Goal: Information Seeking & Learning: Learn about a topic

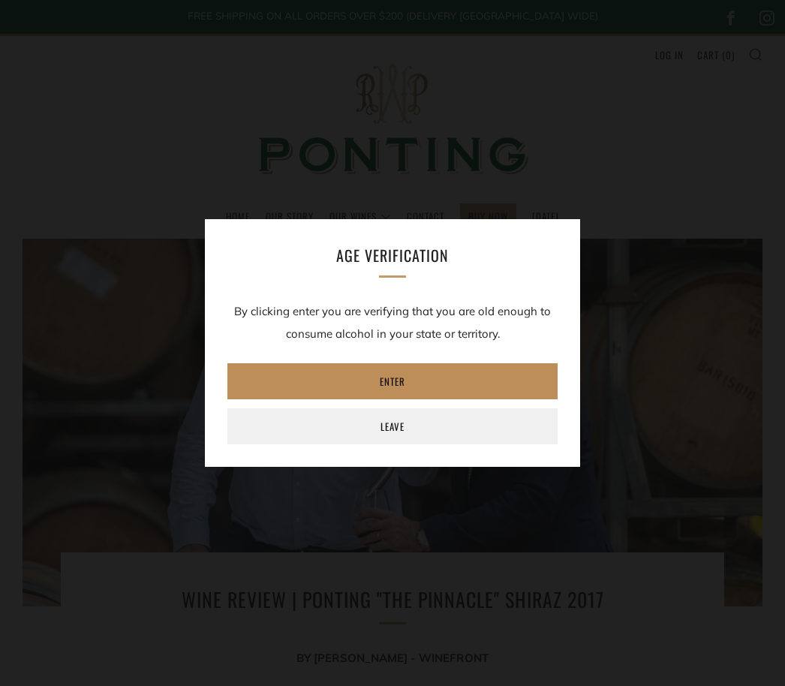
click at [416, 381] on link "Enter" at bounding box center [392, 381] width 330 height 36
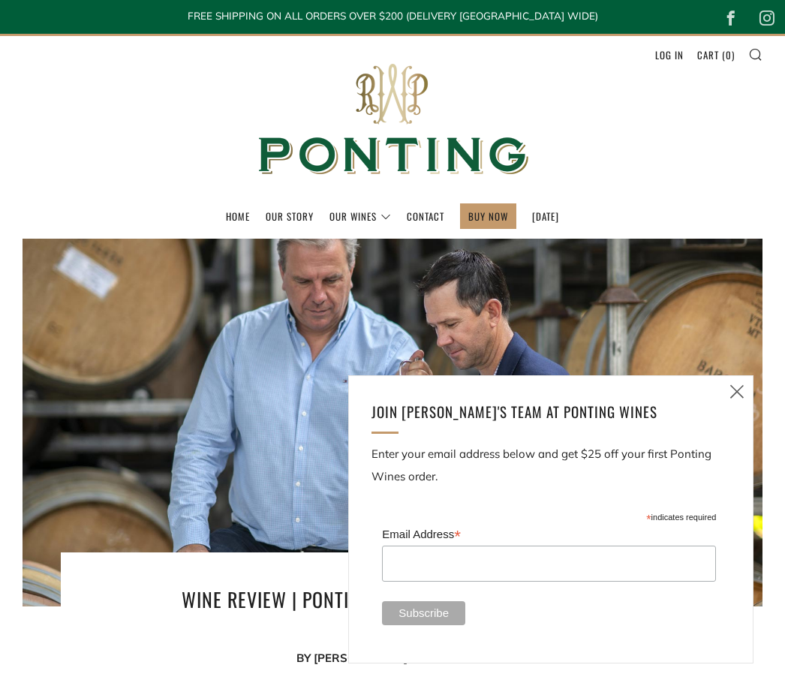
click at [744, 391] on icon at bounding box center [737, 391] width 18 height 19
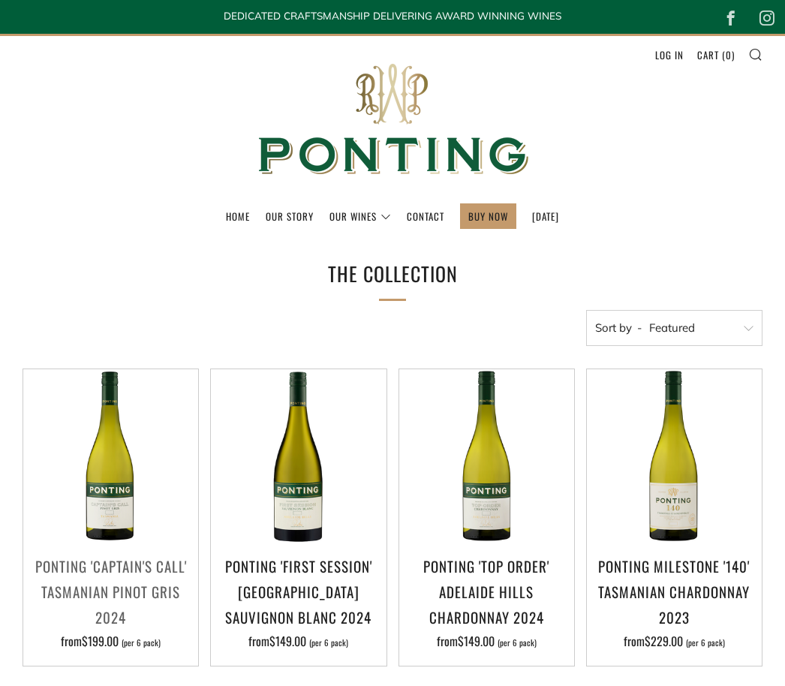
click at [132, 588] on h3 "Ponting 'Captain's Call' Tasmanian Pinot Gris 2024" at bounding box center [111, 591] width 160 height 77
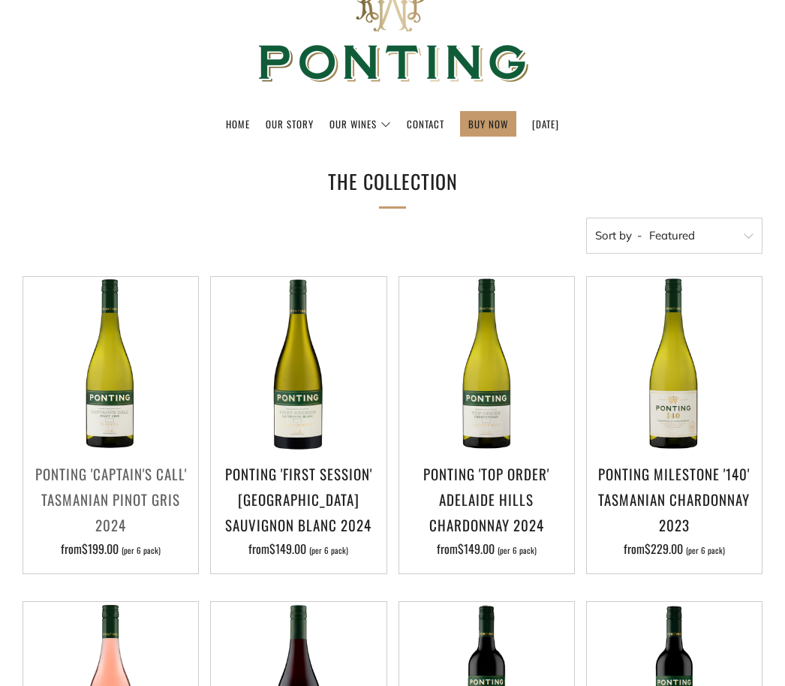
scroll to position [92, 0]
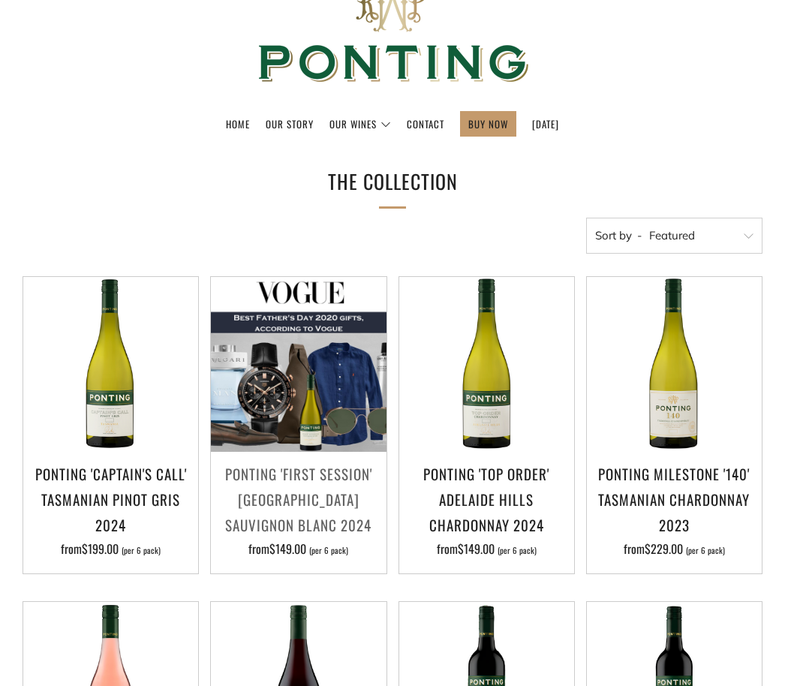
click at [292, 425] on img at bounding box center [298, 364] width 175 height 175
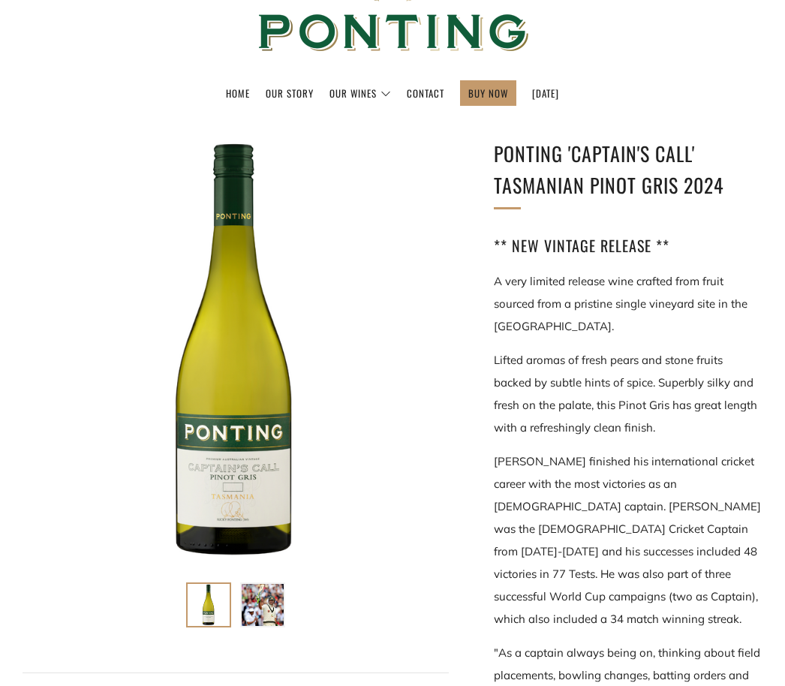
scroll to position [123, 0]
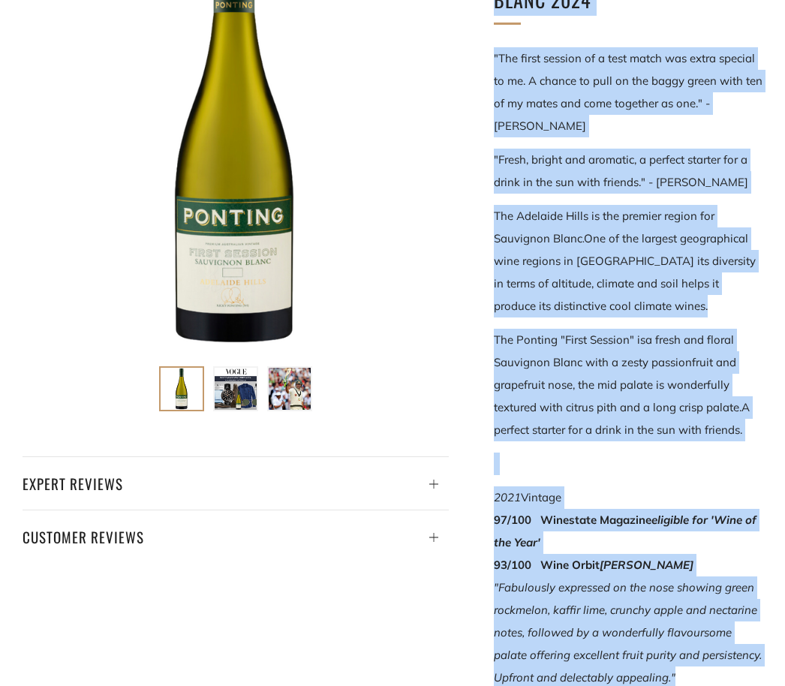
scroll to position [342, 0]
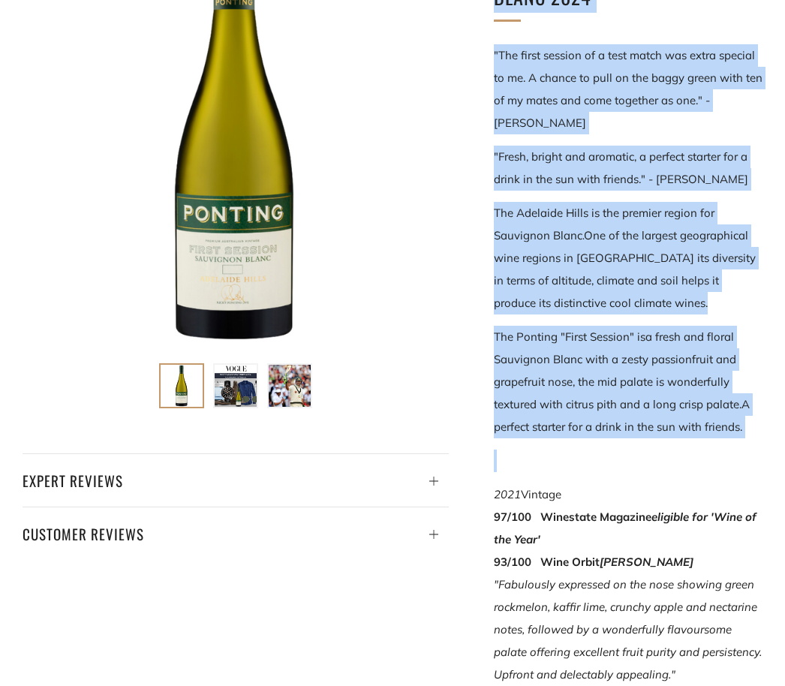
click at [330, 650] on div "Ponting 'First Session' Adelaide Hills Sauvignon Blanc 2024 "The first session …" at bounding box center [369, 467] width 785 height 1096
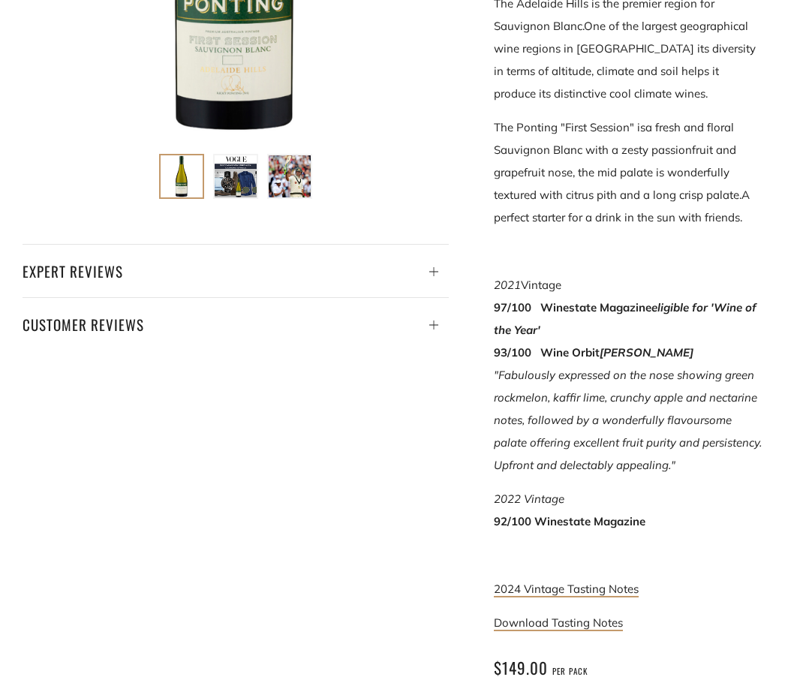
scroll to position [526, 0]
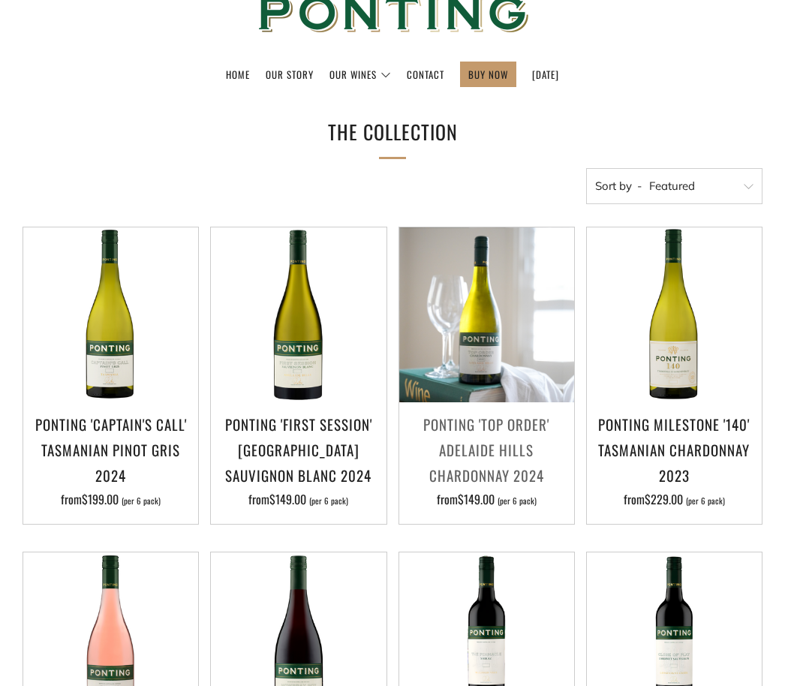
click at [485, 354] on img at bounding box center [486, 314] width 175 height 175
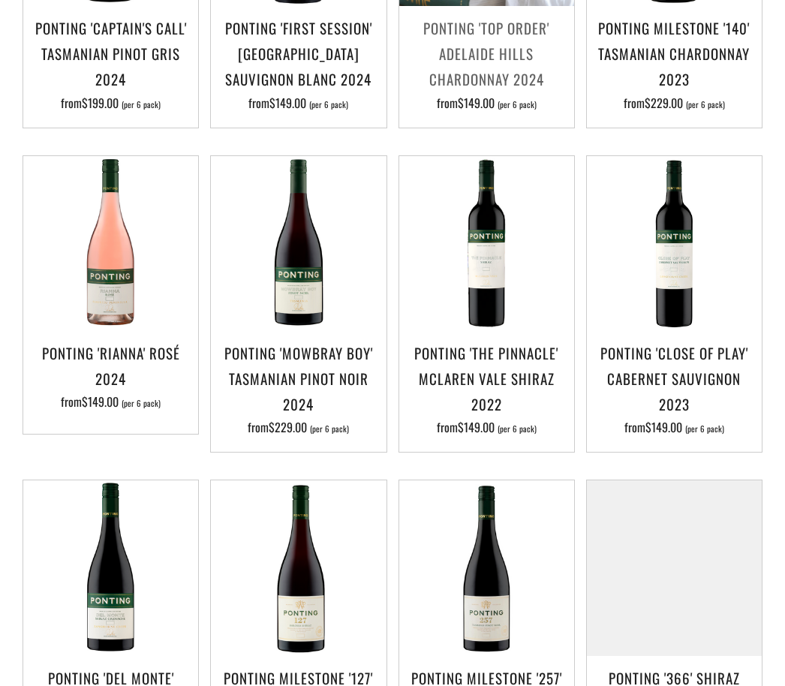
scroll to position [551, 0]
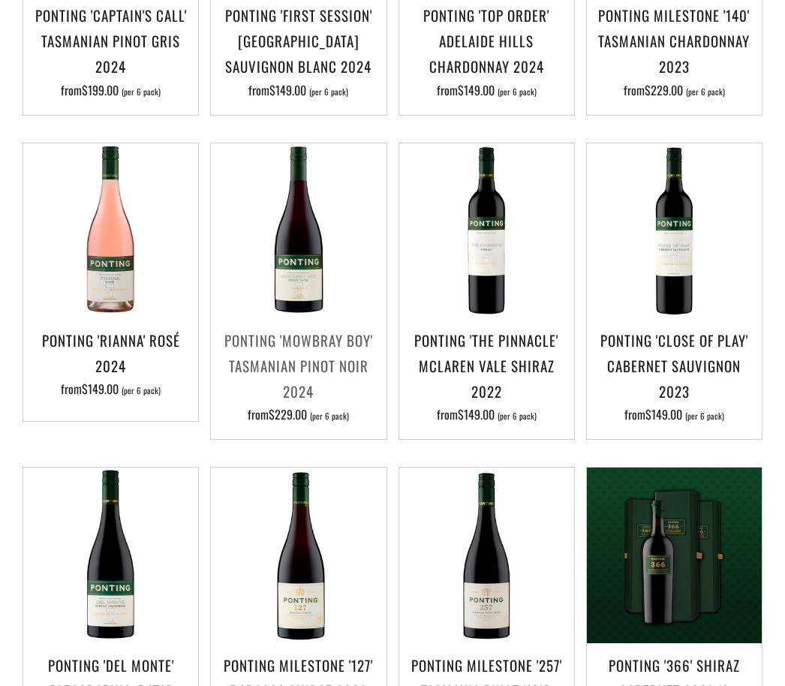
click at [305, 347] on h3 "Ponting 'Mowbray Boy' Tasmanian Pinot Noir 2024" at bounding box center [298, 365] width 160 height 77
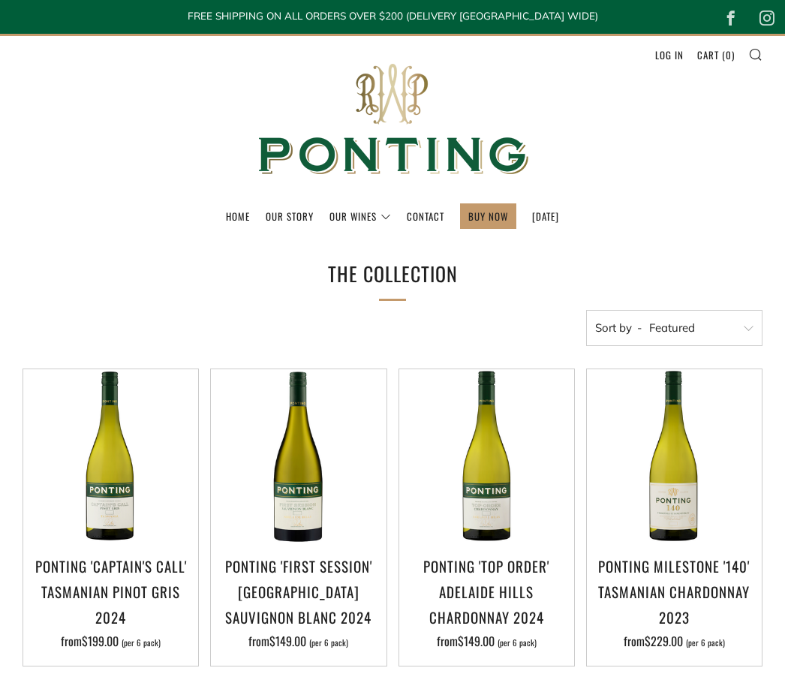
scroll to position [600, 0]
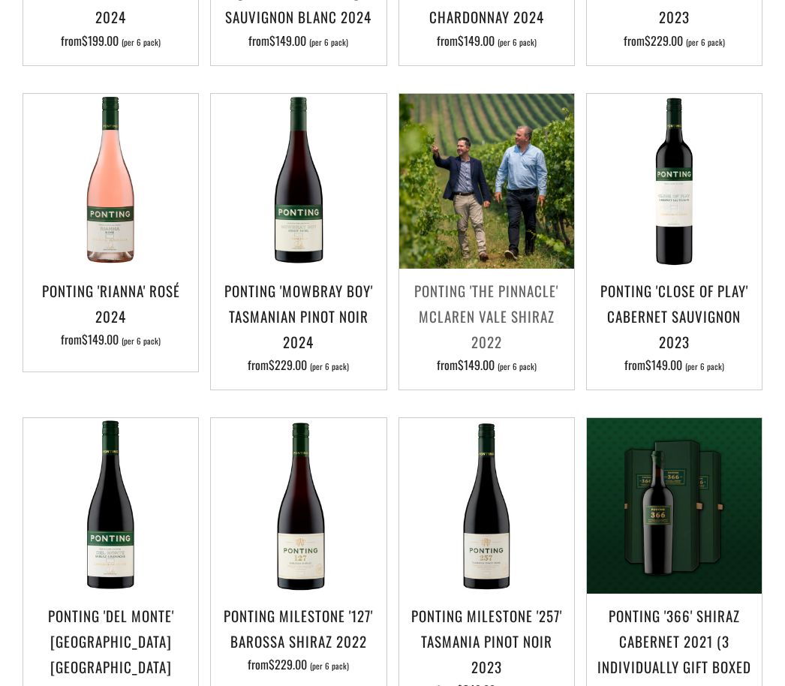
click at [484, 209] on img at bounding box center [486, 181] width 175 height 175
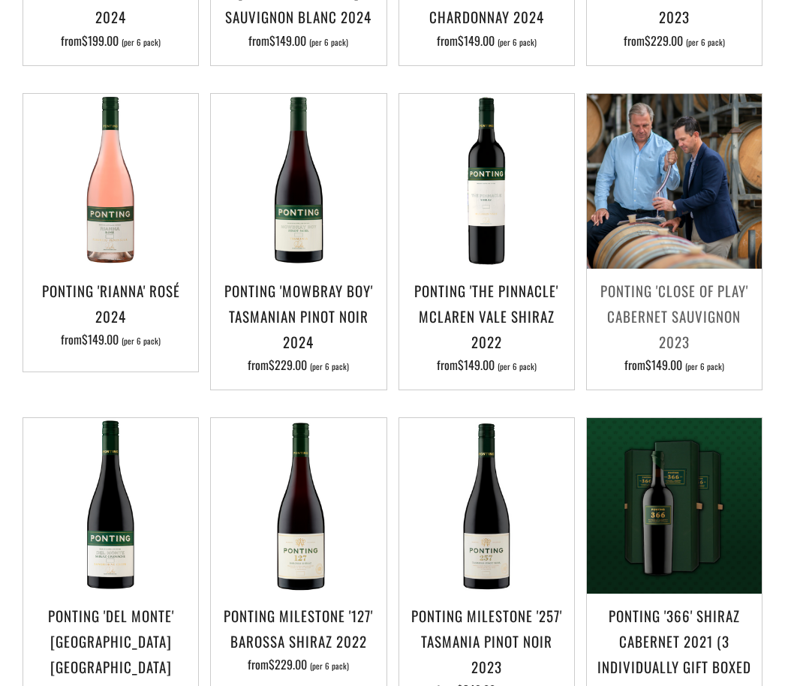
click at [685, 215] on img at bounding box center [674, 181] width 175 height 175
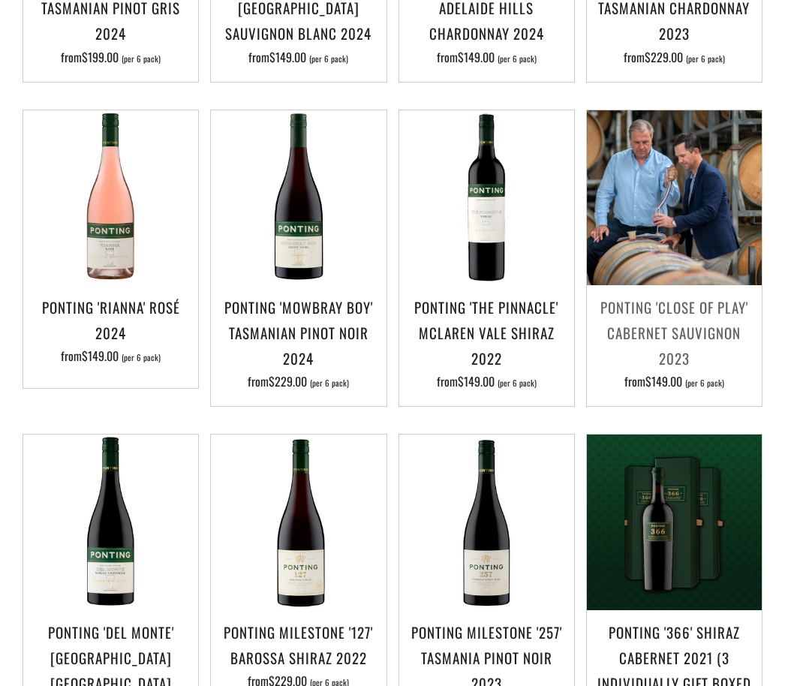
scroll to position [584, 0]
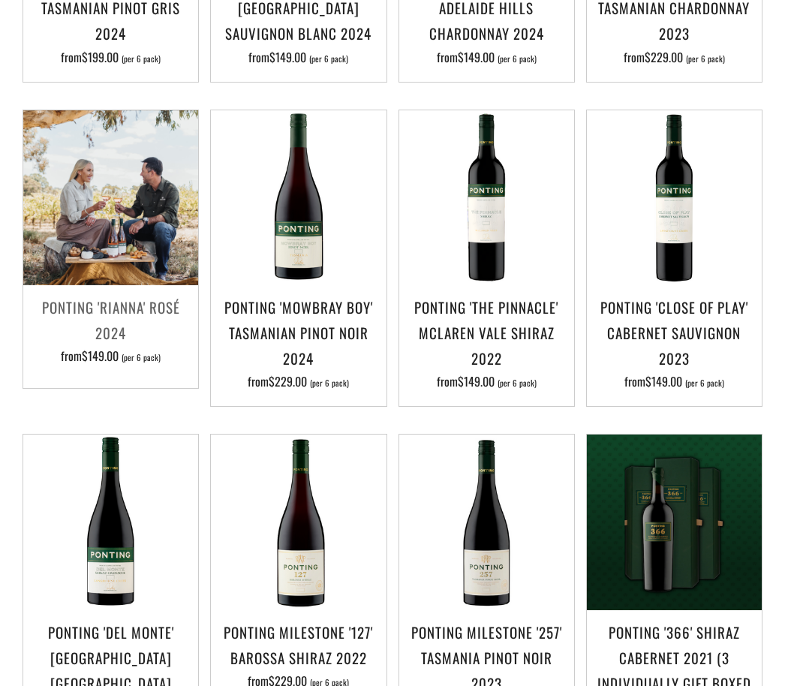
click at [126, 209] on img at bounding box center [110, 197] width 175 height 175
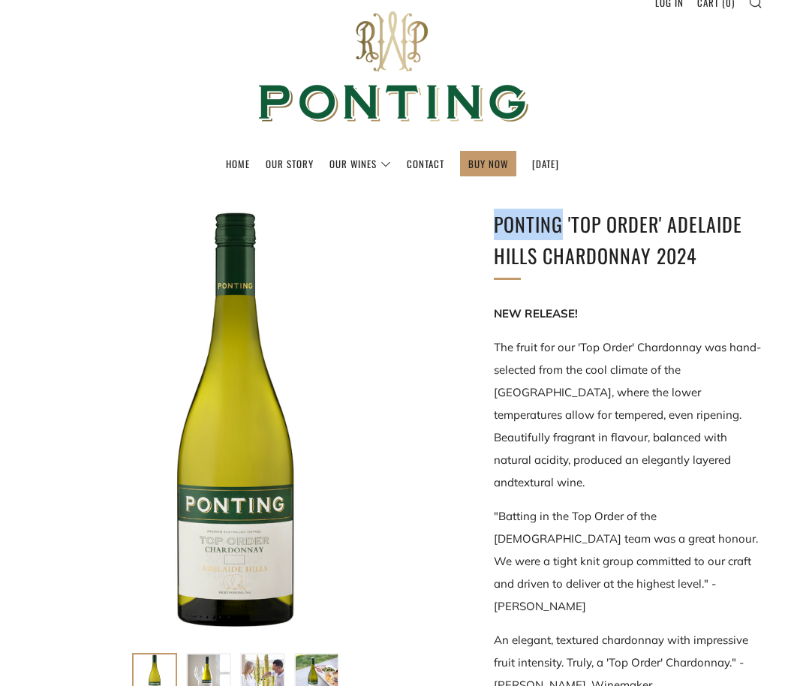
scroll to position [53, 0]
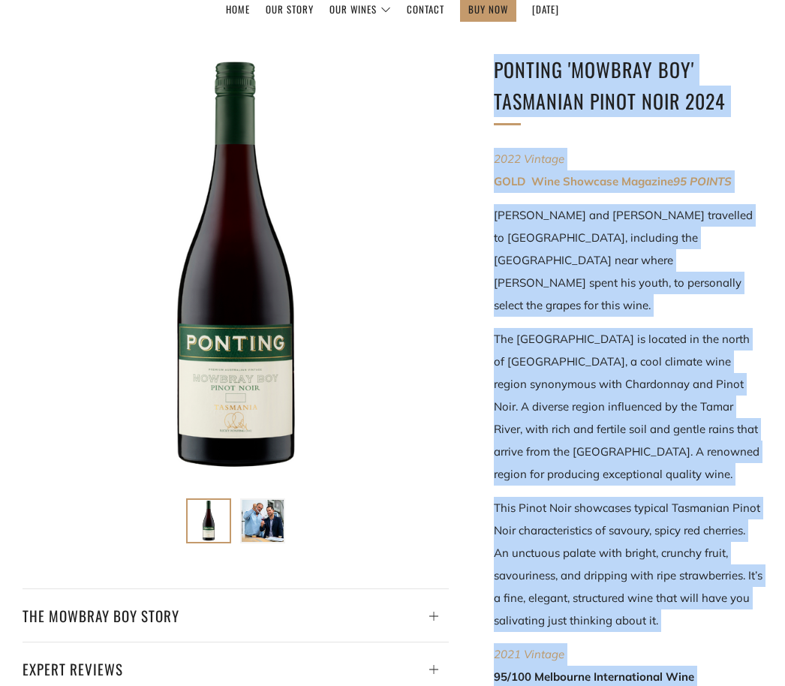
scroll to position [207, 0]
click at [438, 466] on div at bounding box center [236, 267] width 426 height 426
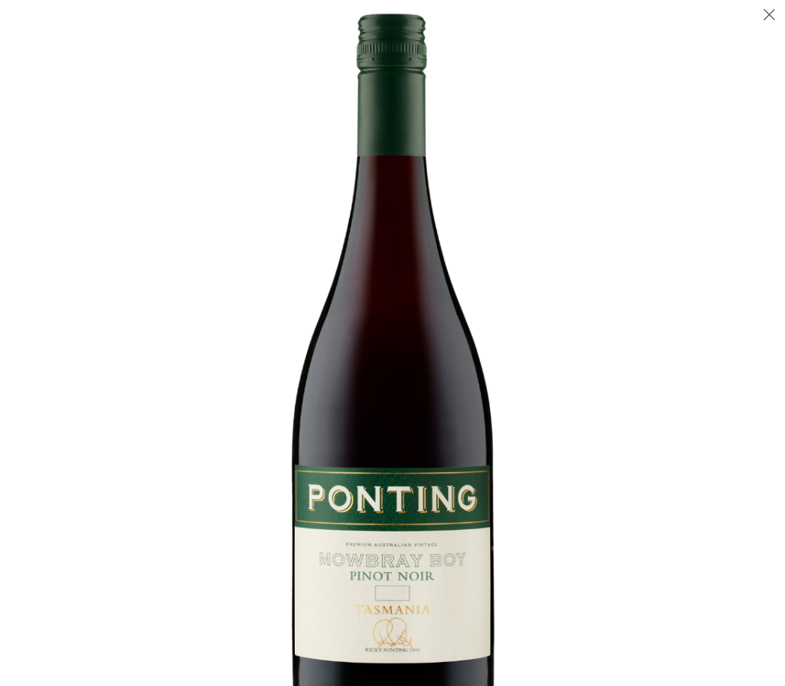
click at [768, 8] on button "Close (Esc)" at bounding box center [770, 16] width 32 height 32
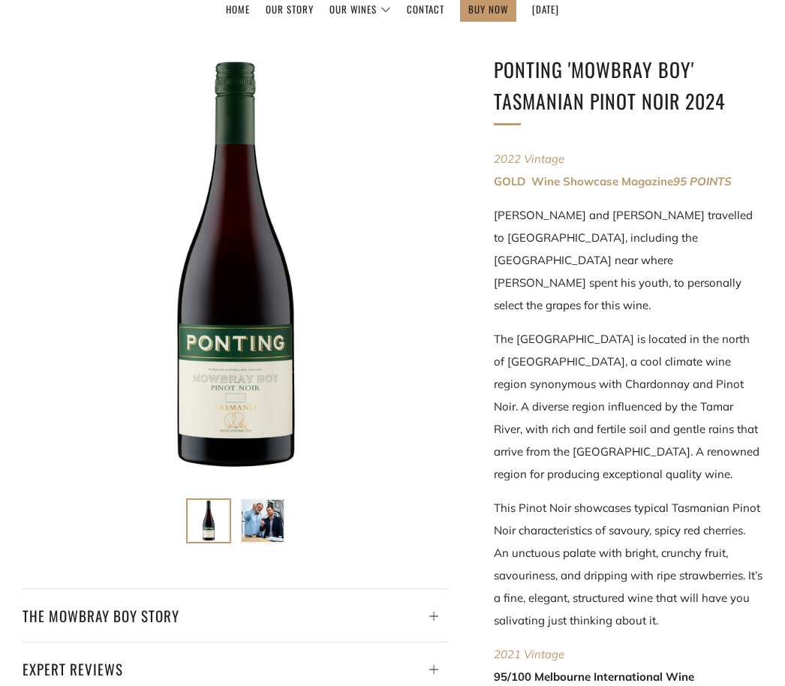
click at [166, 104] on div at bounding box center [236, 267] width 426 height 426
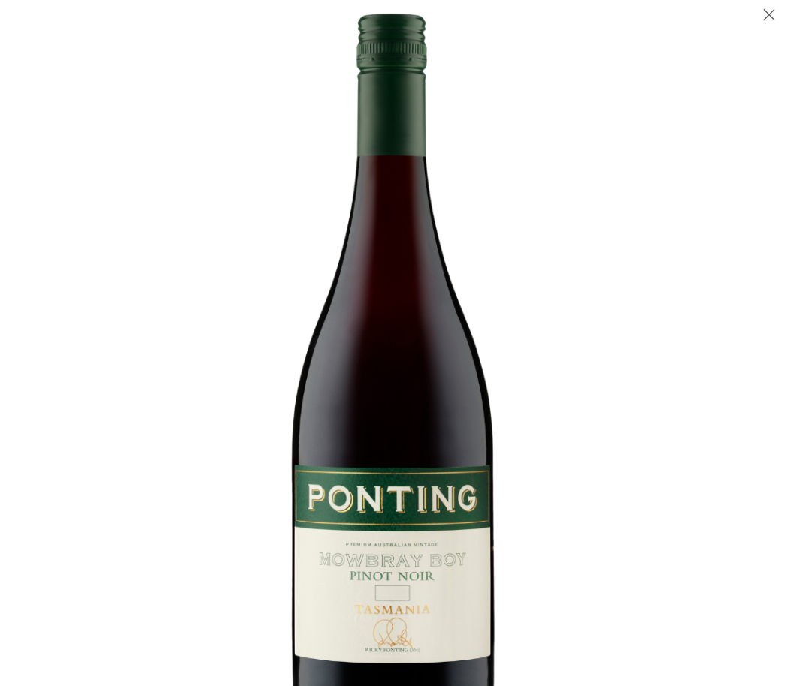
click at [763, 13] on button "Close (Esc)" at bounding box center [770, 16] width 32 height 32
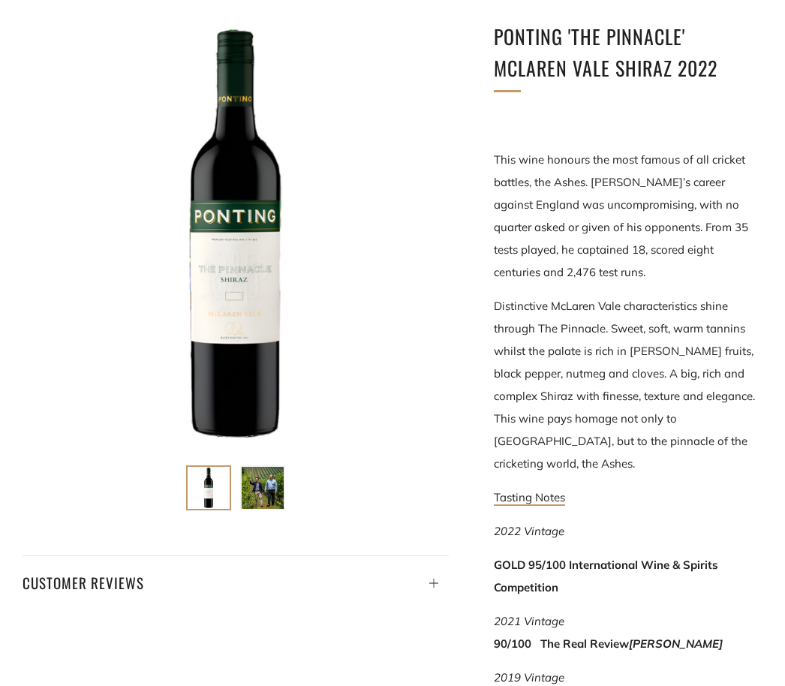
scroll to position [237, 0]
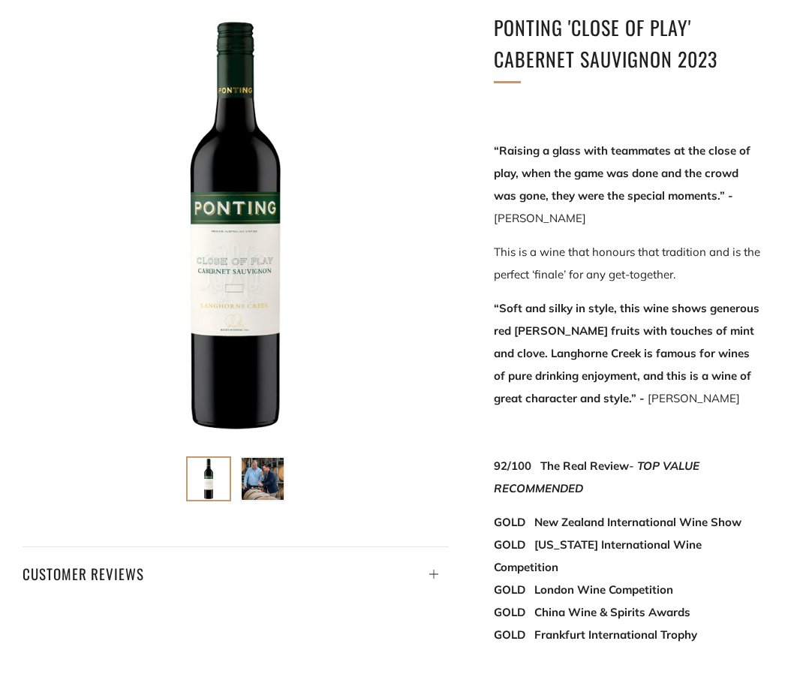
scroll to position [248, 0]
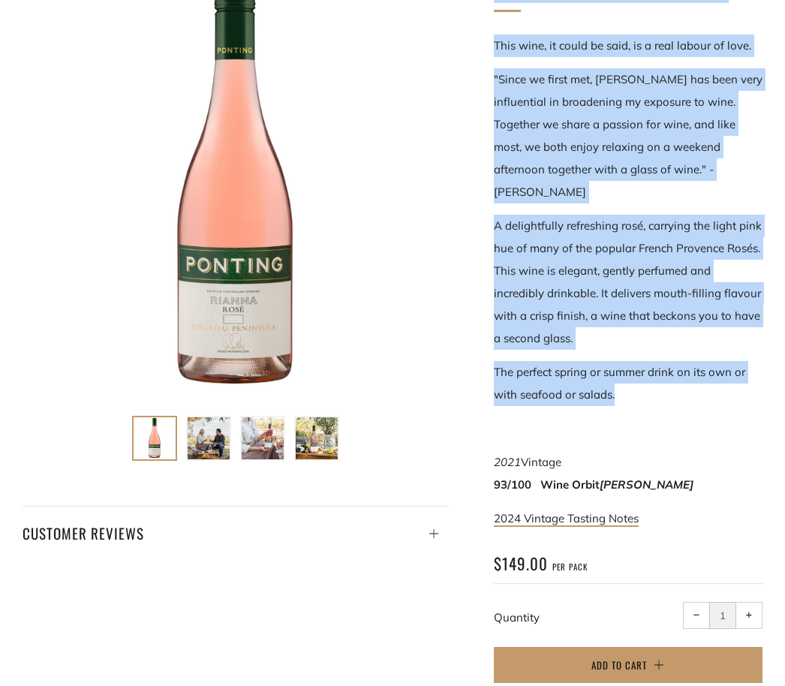
scroll to position [290, 0]
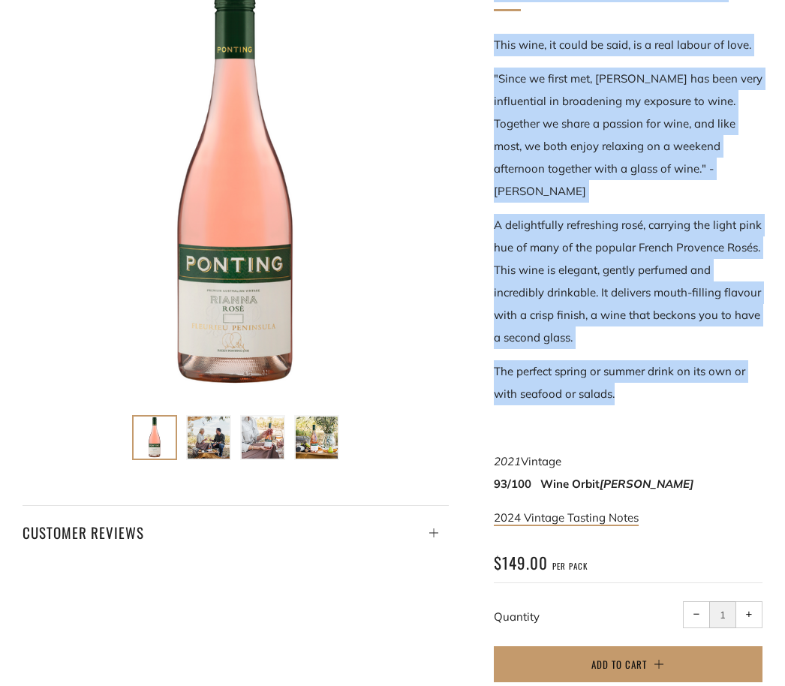
click at [240, 134] on div at bounding box center [236, 184] width 426 height 426
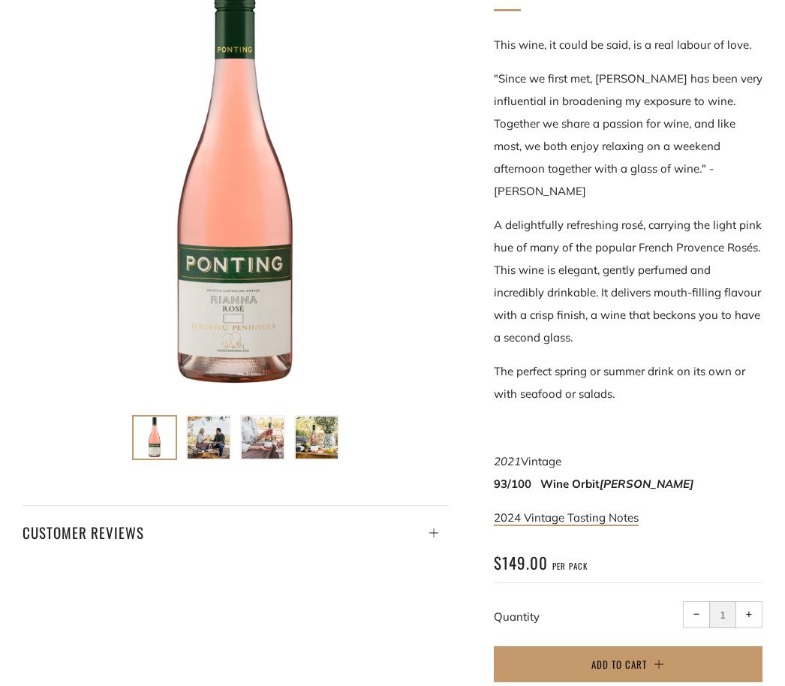
click at [541, 510] on link "2024 Vintage Tasting Notes" at bounding box center [566, 518] width 145 height 16
click at [260, 246] on div at bounding box center [236, 184] width 426 height 426
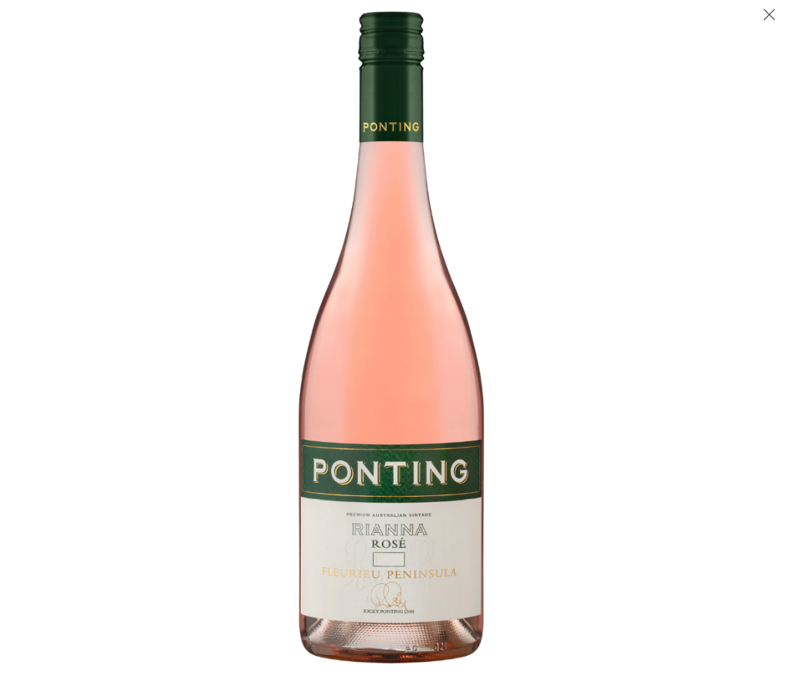
scroll to position [2, 0]
